Goal: Browse casually: Explore the website without a specific task or goal

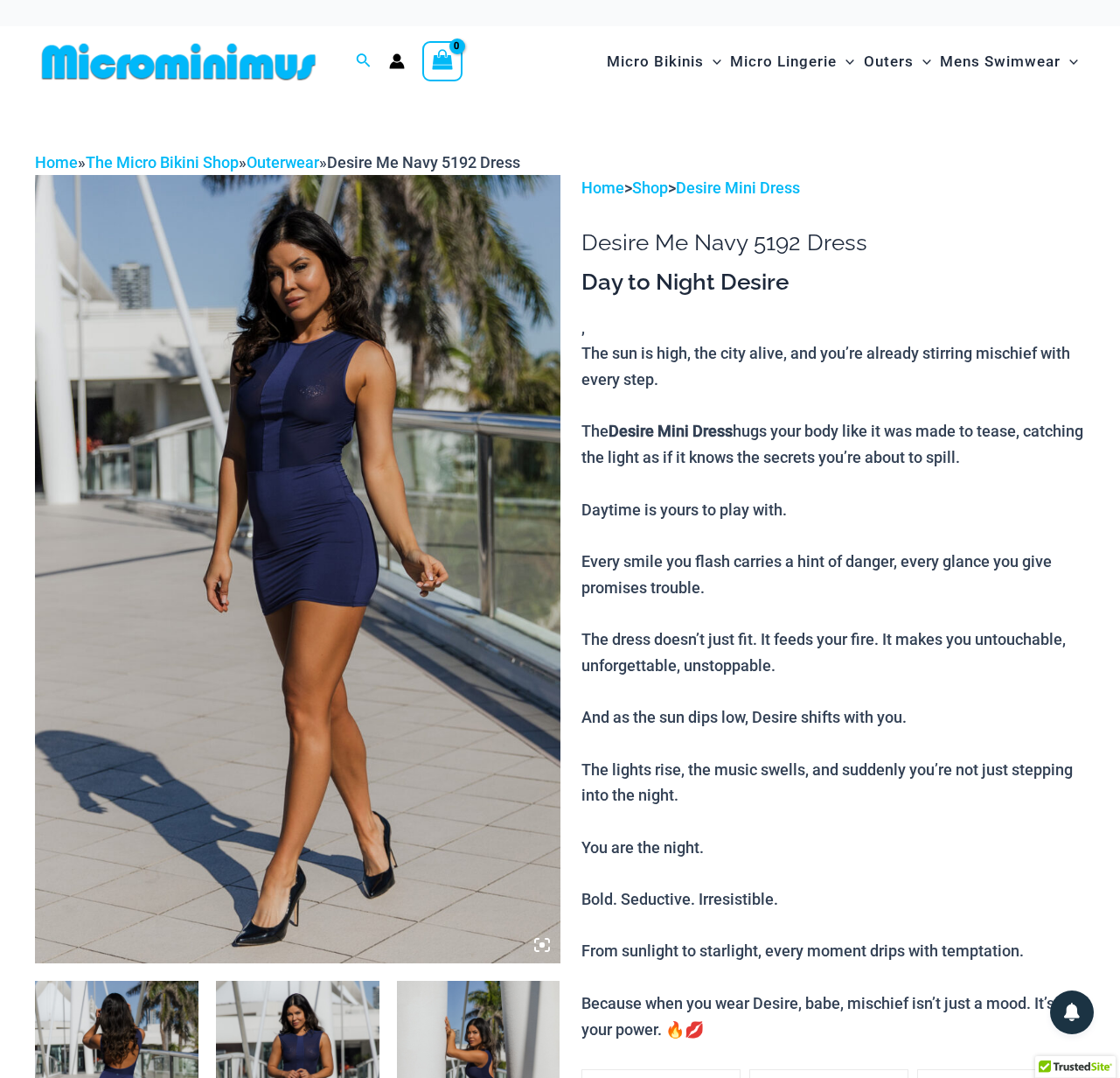
click at [542, 941] on icon at bounding box center [542, 945] width 15 height 15
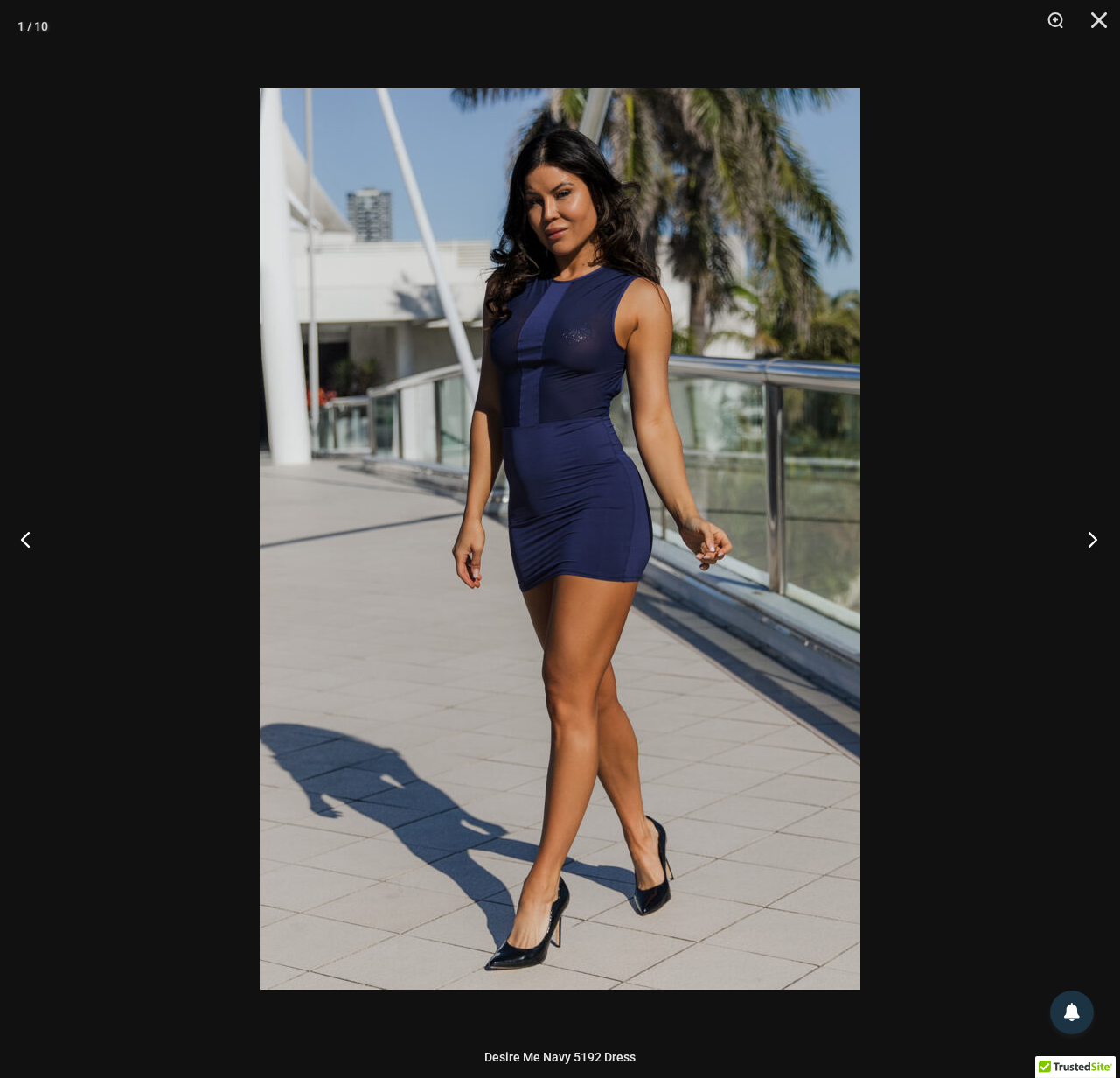
click at [1089, 535] on button "Next" at bounding box center [1087, 539] width 66 height 88
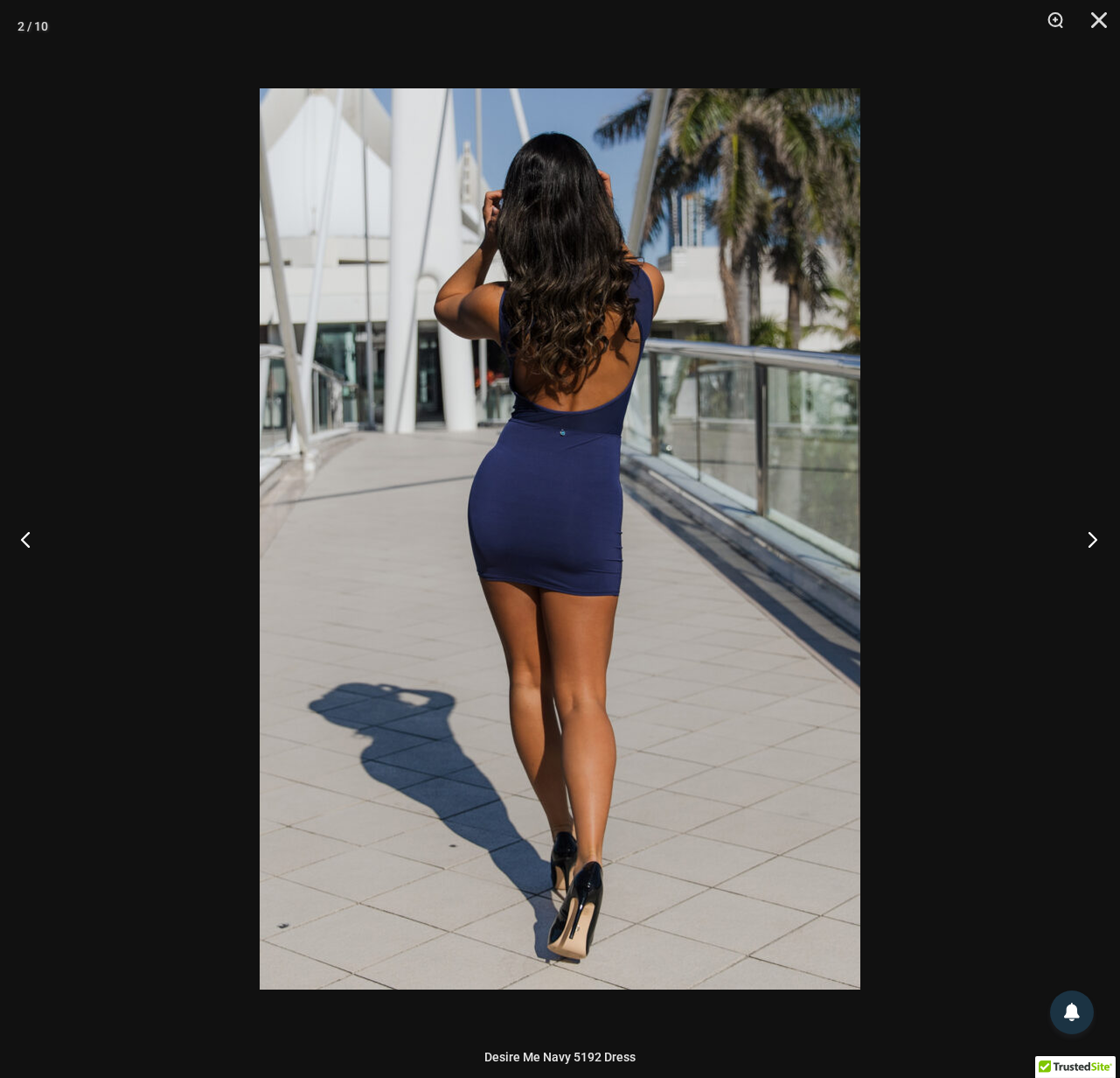
click at [1089, 535] on button "Next" at bounding box center [1087, 539] width 66 height 88
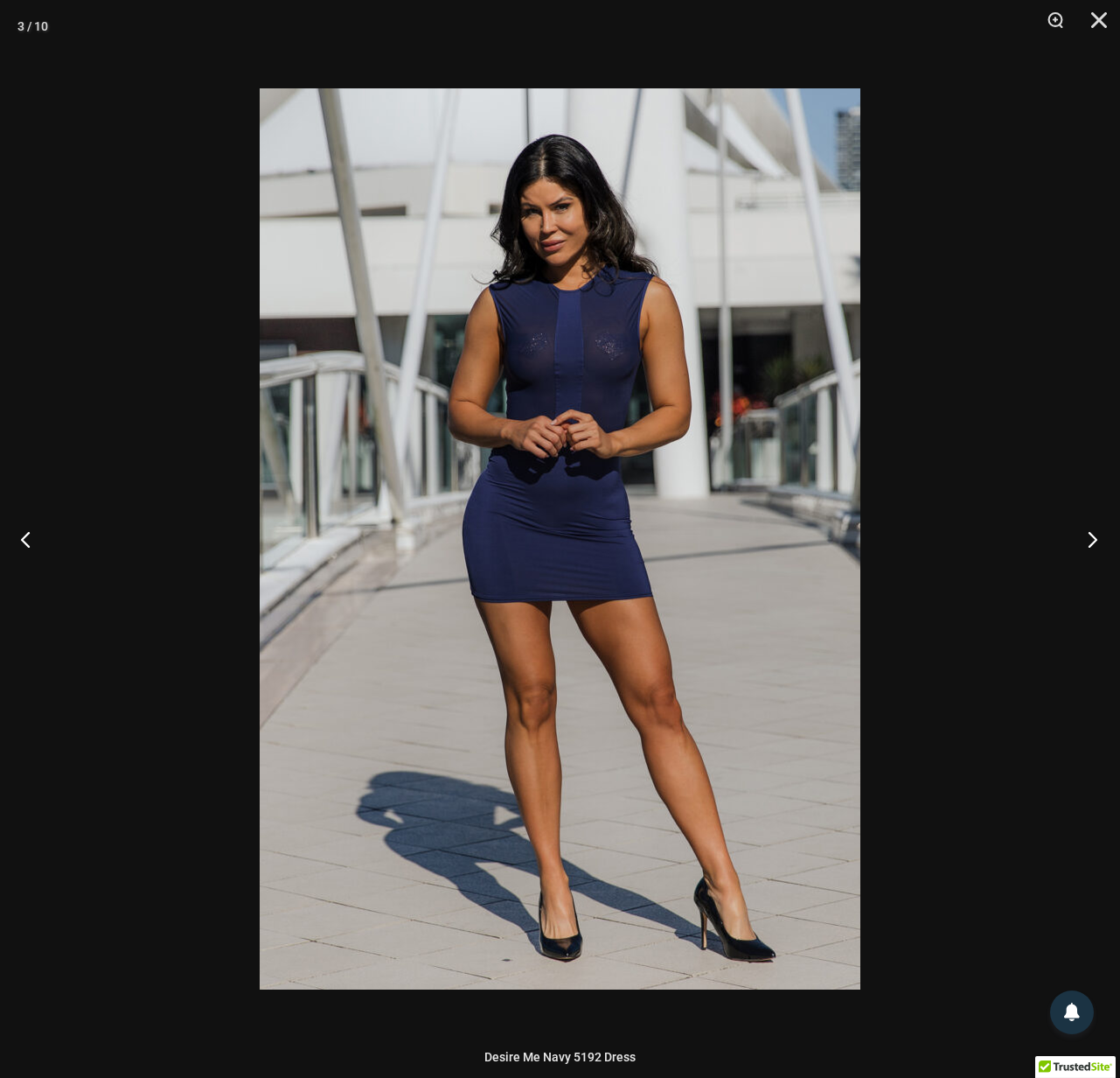
click at [1091, 535] on button "Next" at bounding box center [1087, 539] width 66 height 88
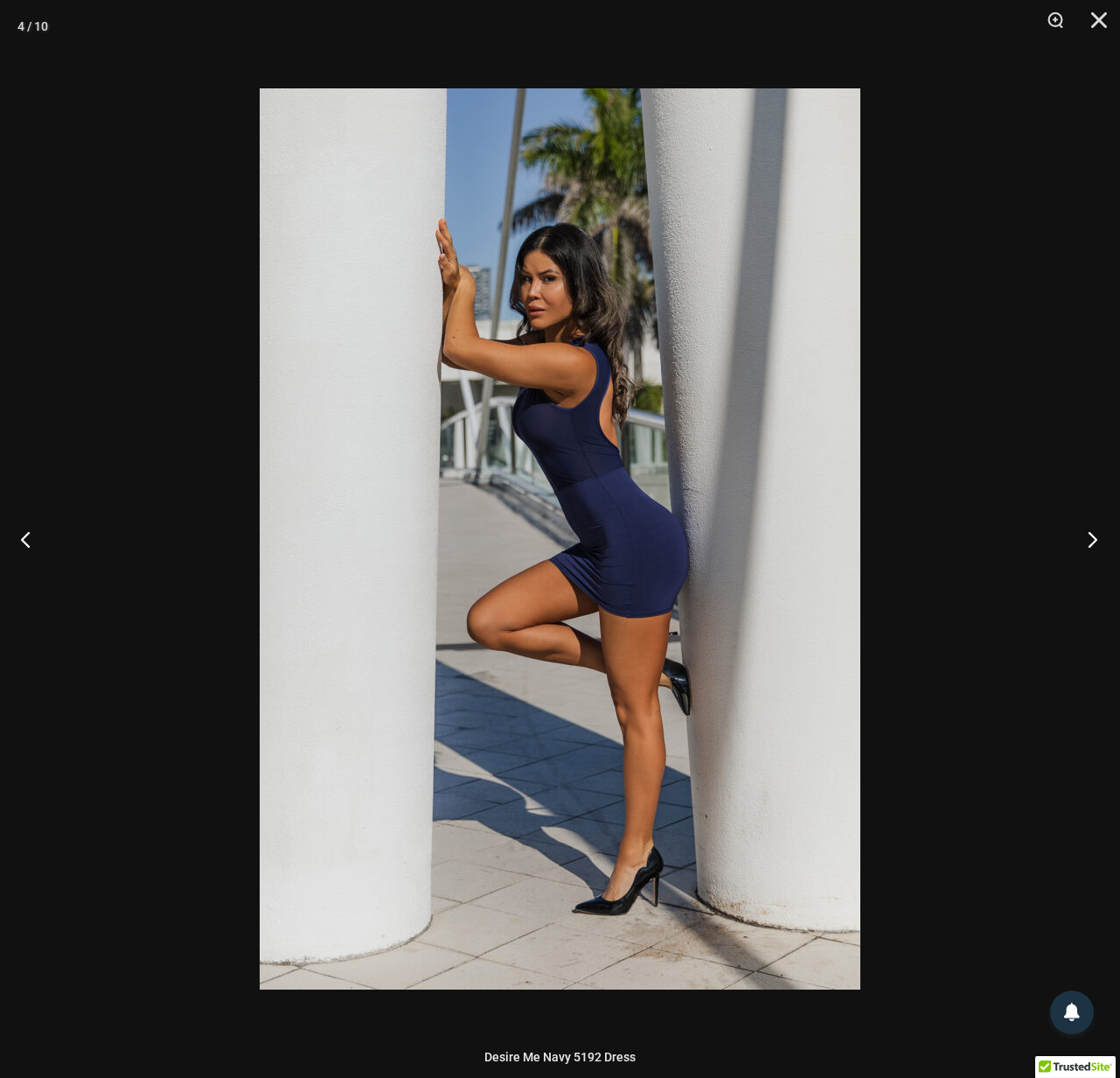
click at [1091, 535] on button "Next" at bounding box center [1087, 539] width 66 height 88
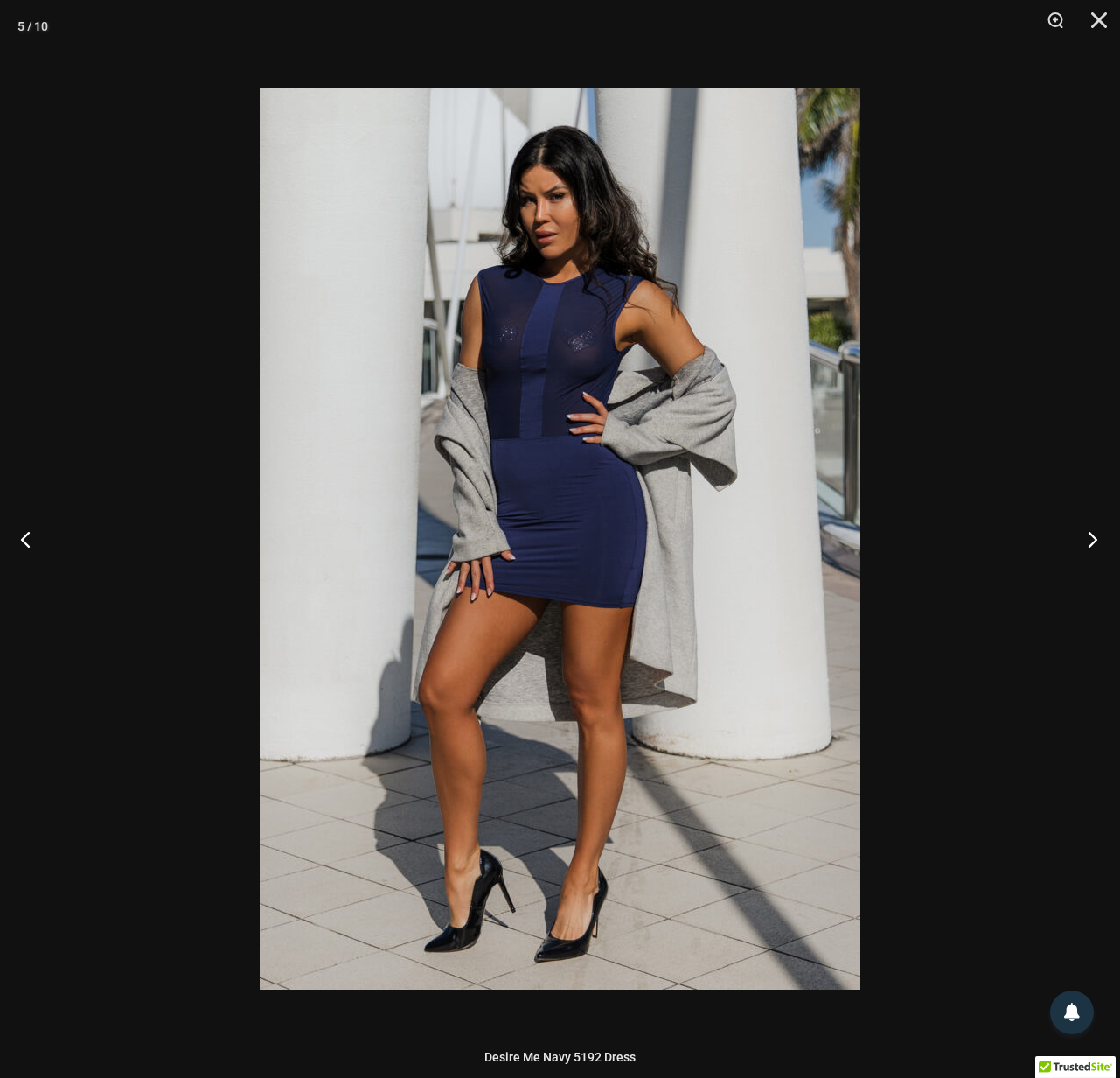
click at [1091, 535] on button "Next" at bounding box center [1087, 539] width 66 height 88
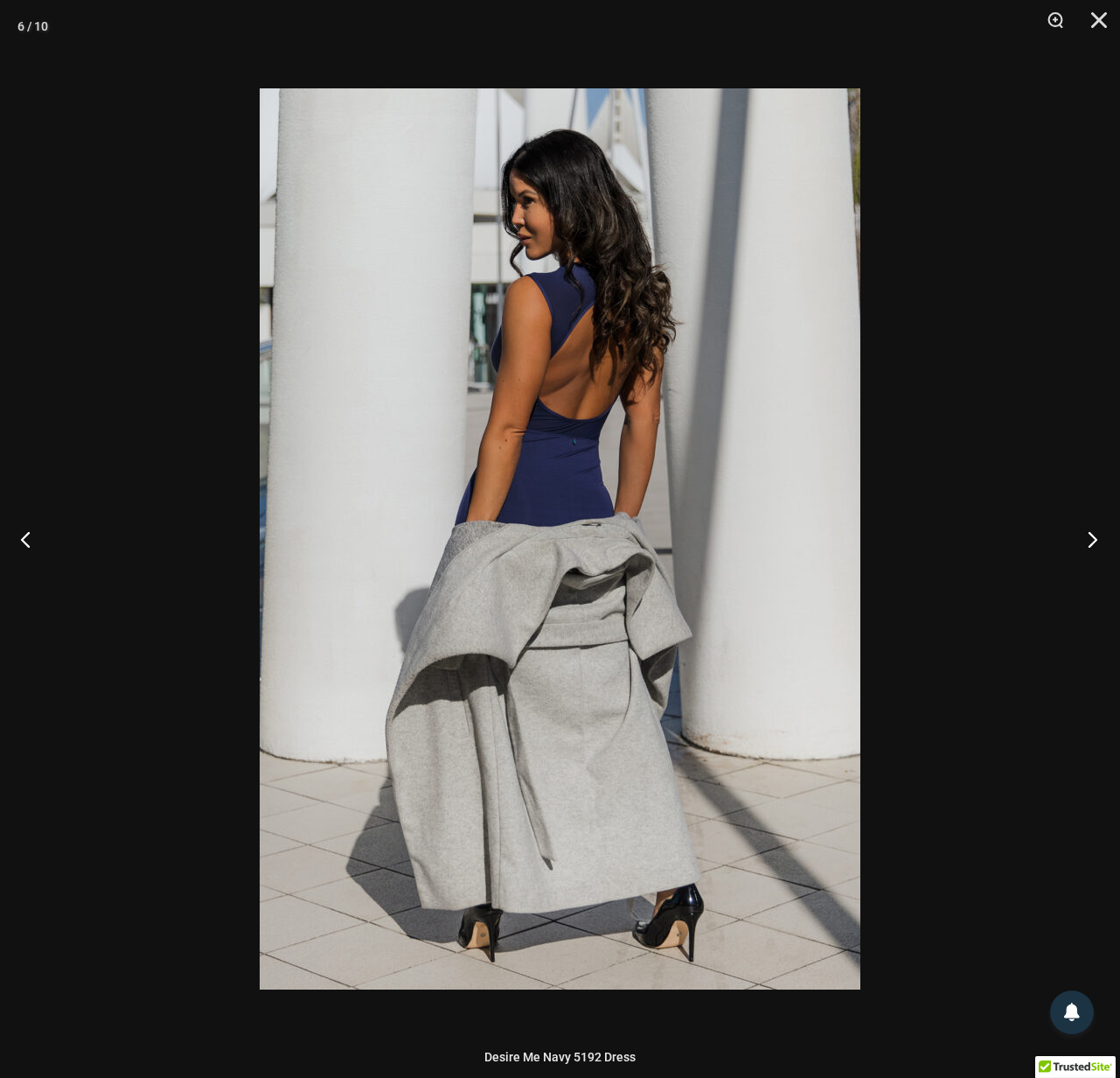
click at [1091, 535] on button "Next" at bounding box center [1087, 539] width 66 height 88
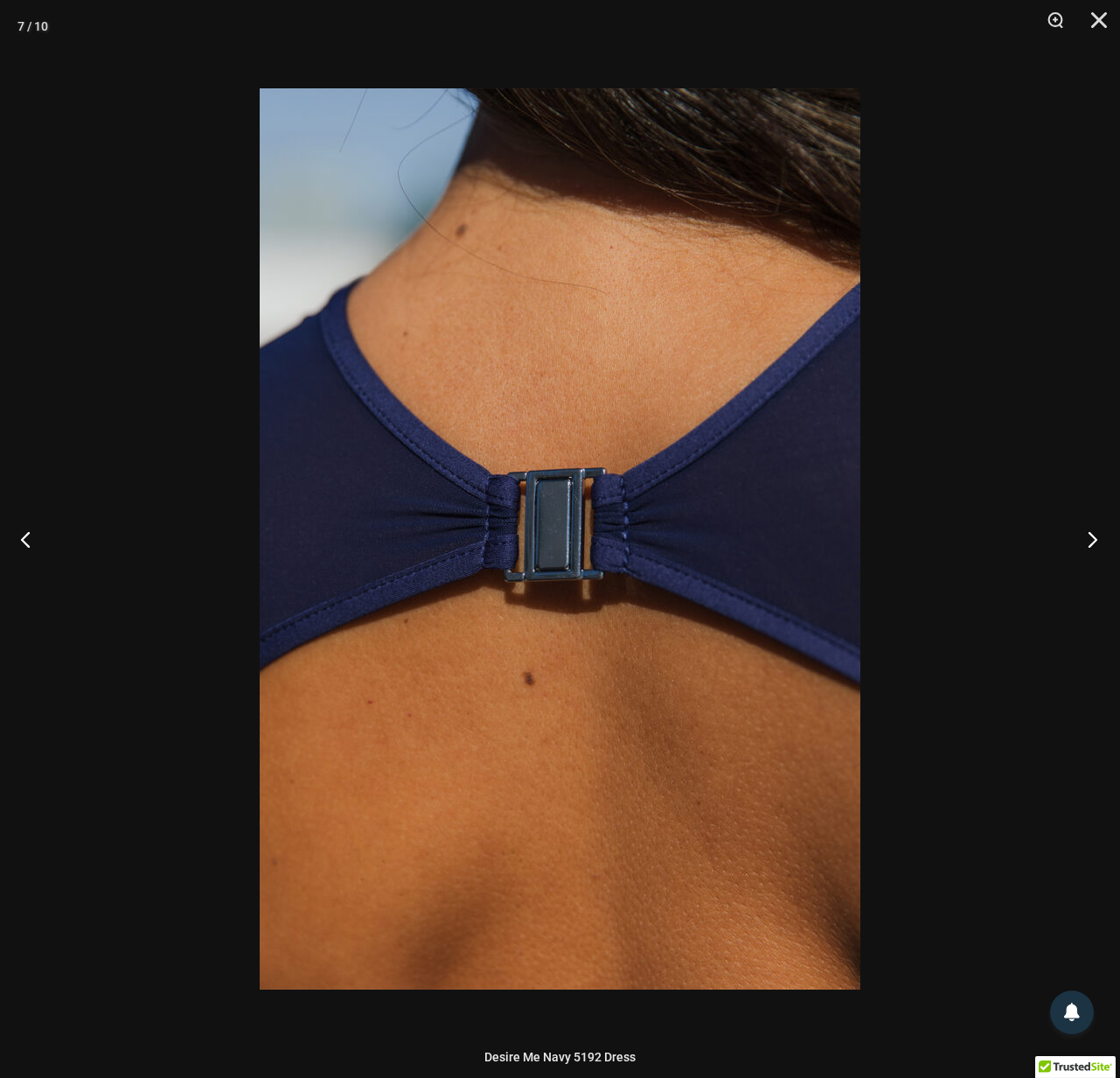
click at [1091, 535] on button "Next" at bounding box center [1087, 539] width 66 height 88
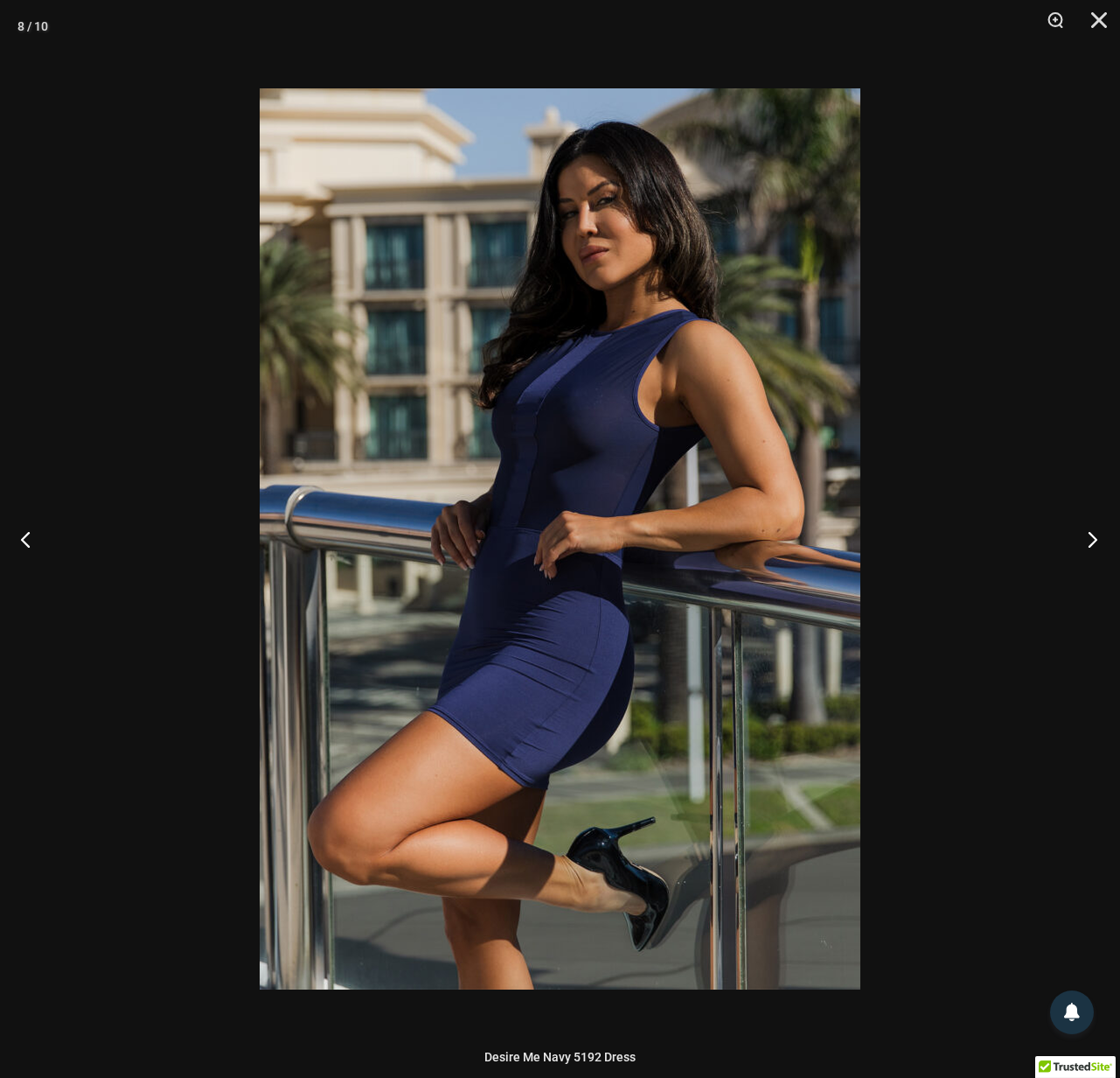
click at [1086, 541] on button "Next" at bounding box center [1087, 539] width 66 height 88
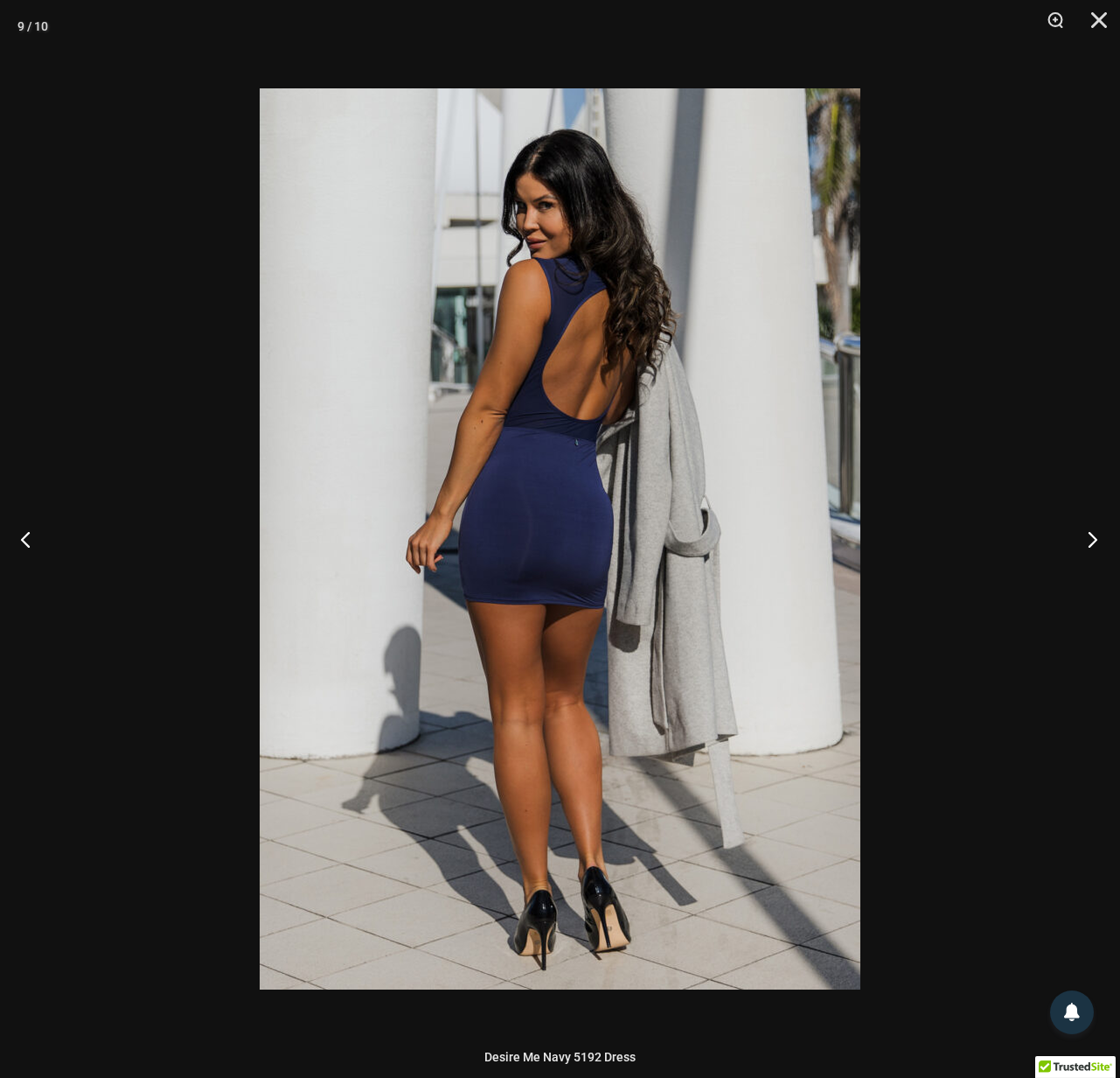
click at [1086, 541] on button "Next" at bounding box center [1087, 539] width 66 height 88
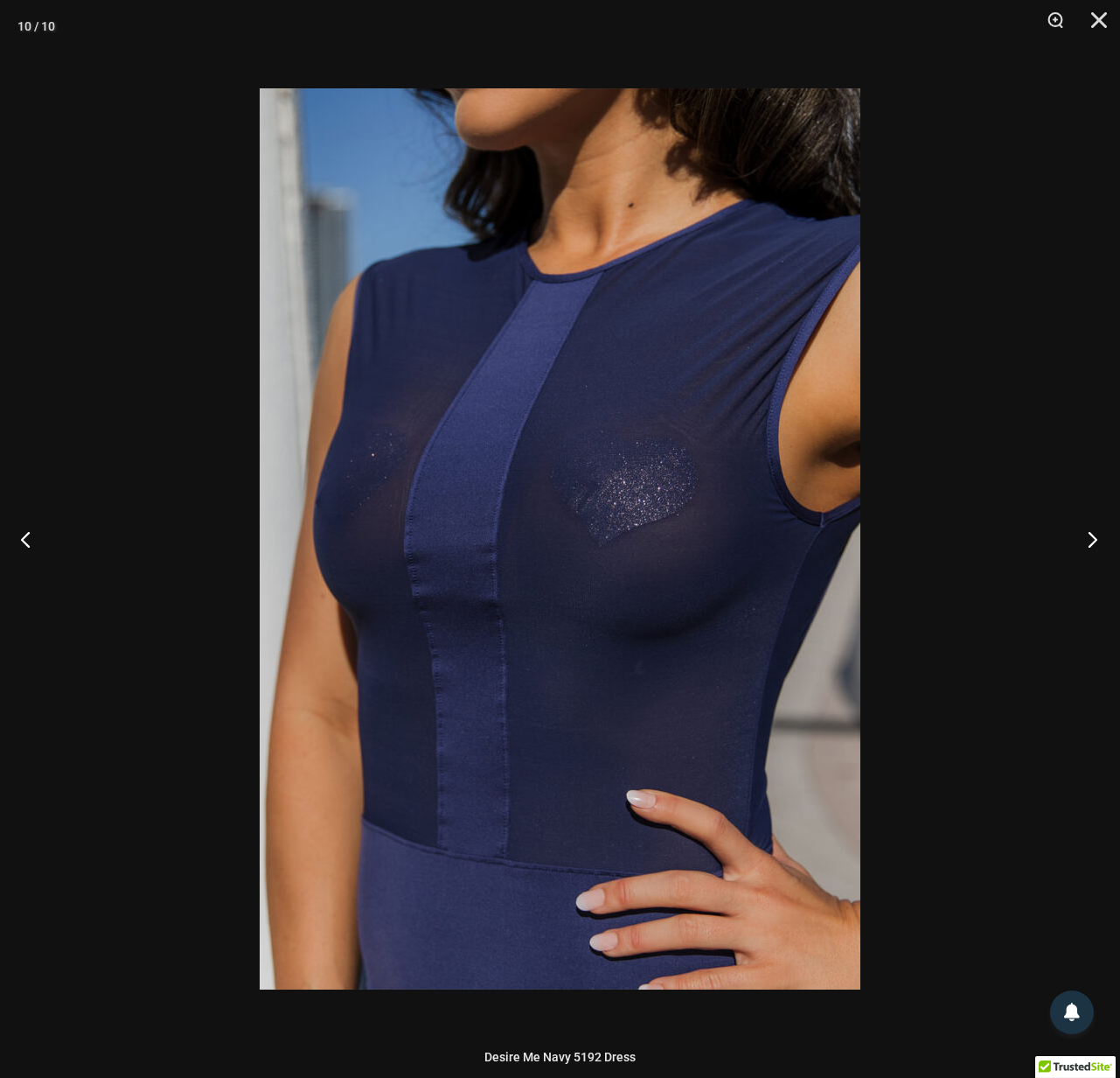
click at [1086, 541] on button "Next" at bounding box center [1087, 539] width 66 height 88
